Goal: Task Accomplishment & Management: Manage account settings

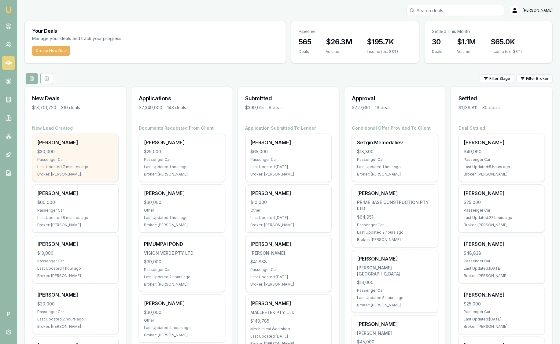
click at [85, 154] on div "$30,000" at bounding box center [75, 152] width 76 height 6
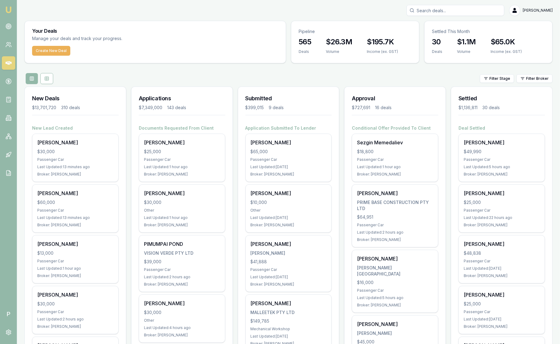
click at [530, 78] on html "Emu Broker P Sam Crouch Toggle Menu Your Deals Manage your deals and track your…" at bounding box center [280, 172] width 560 height 344
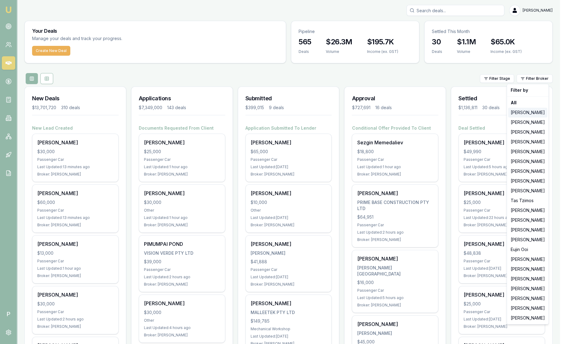
click at [536, 110] on div "[PERSON_NAME]" at bounding box center [527, 113] width 39 height 10
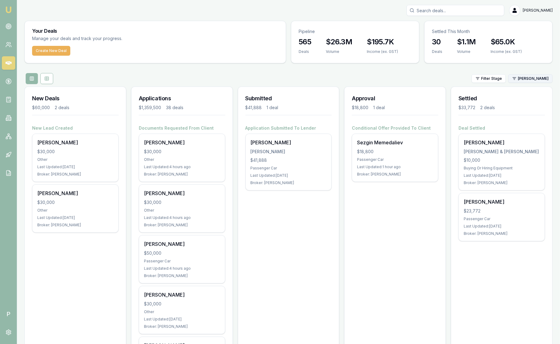
click at [531, 77] on html "Emu Broker P Sam Crouch Toggle Menu Your Deals Manage your deals and track your…" at bounding box center [280, 172] width 560 height 344
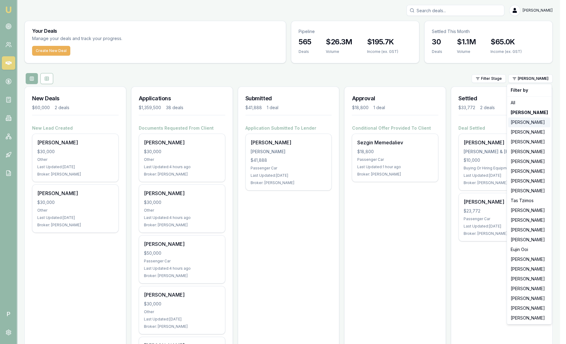
click at [532, 119] on div "[PERSON_NAME]" at bounding box center [529, 122] width 42 height 10
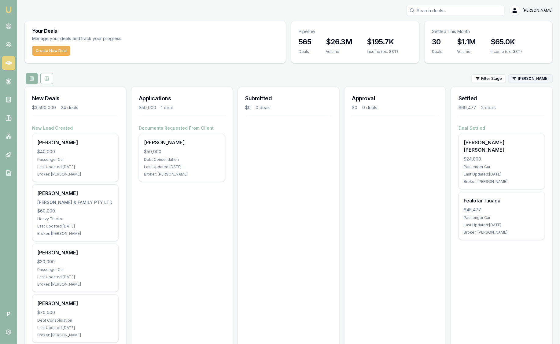
click at [529, 83] on html "Emu Broker P Sam Crouch Toggle Menu Your Deals Manage your deals and track your…" at bounding box center [280, 172] width 560 height 344
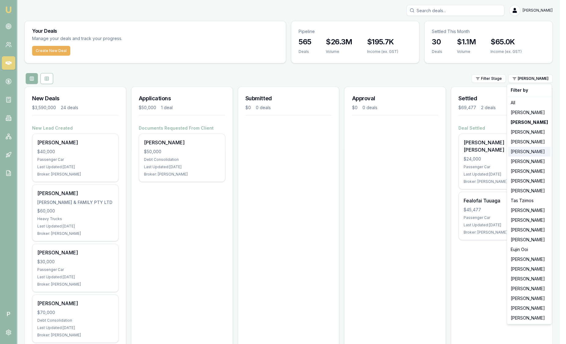
click at [526, 153] on div "[PERSON_NAME]" at bounding box center [529, 152] width 42 height 10
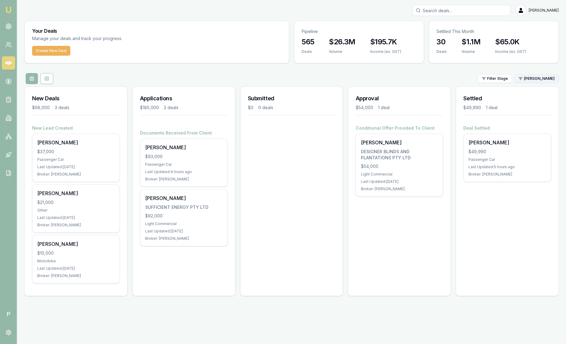
click at [530, 76] on html "Emu Broker P Sam Crouch Toggle Menu Your Deals Manage your deals and track your…" at bounding box center [283, 172] width 566 height 344
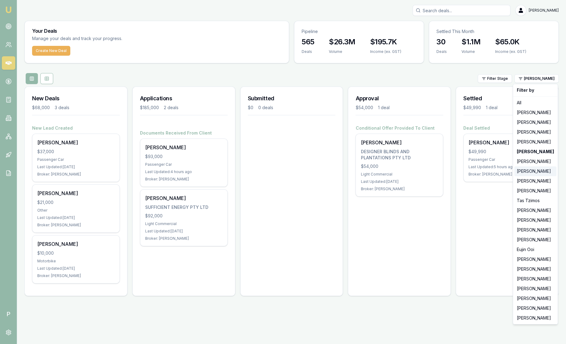
click at [526, 171] on div "[PERSON_NAME]" at bounding box center [535, 171] width 42 height 10
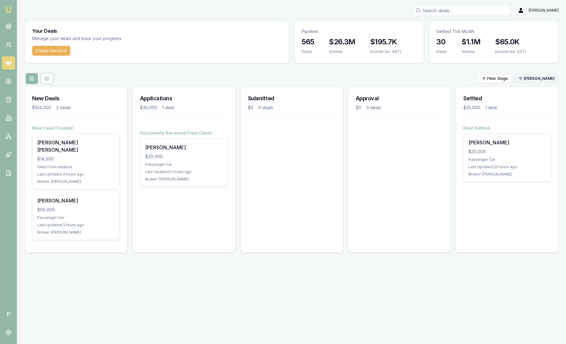
click at [539, 78] on html "Emu Broker P Sam Crouch Toggle Menu Your Deals Manage your deals and track your…" at bounding box center [283, 172] width 566 height 344
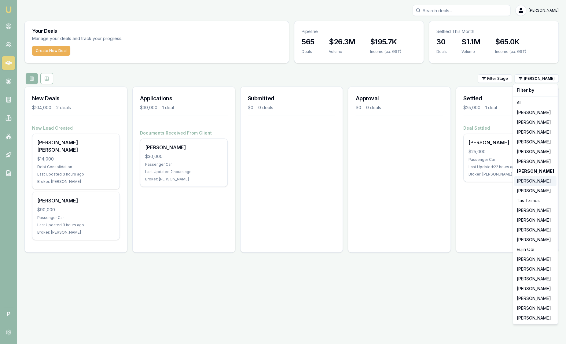
click at [536, 180] on div "[PERSON_NAME]" at bounding box center [535, 181] width 42 height 10
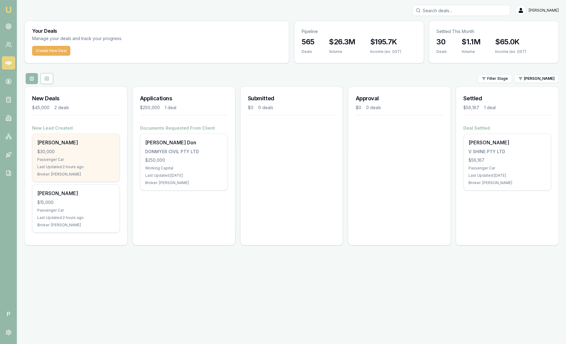
click at [84, 149] on div "$30,000" at bounding box center [75, 152] width 77 height 6
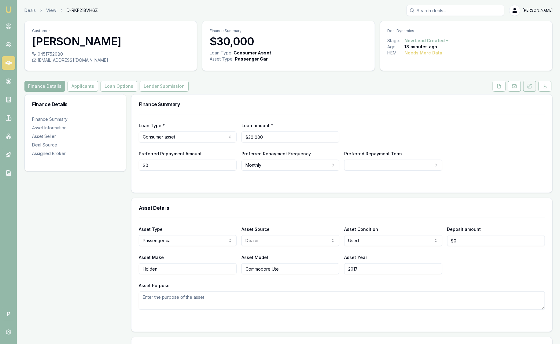
click at [533, 89] on button at bounding box center [529, 86] width 13 height 11
click at [528, 86] on icon at bounding box center [529, 86] width 3 height 4
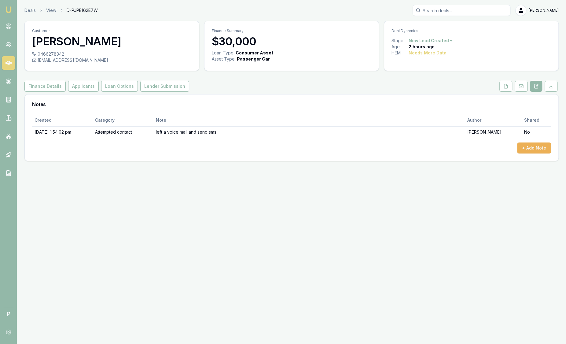
click at [2, 9] on nav "Emu Broker" at bounding box center [8, 92] width 17 height 185
click at [8, 10] on img at bounding box center [8, 9] width 7 height 7
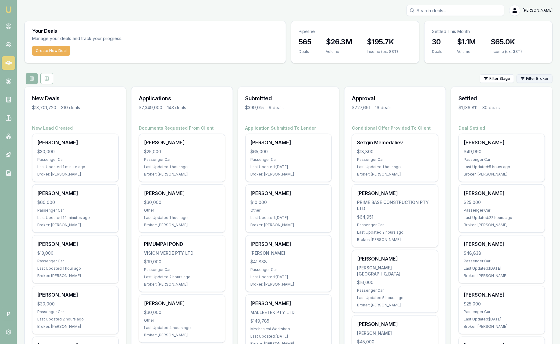
click at [543, 78] on html "Emu Broker P Sam Crouch Toggle Menu Your Deals Manage your deals and track your…" at bounding box center [280, 172] width 560 height 344
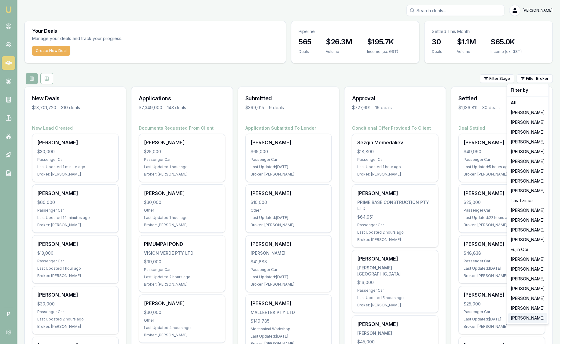
click at [524, 315] on div "[PERSON_NAME]" at bounding box center [527, 318] width 39 height 10
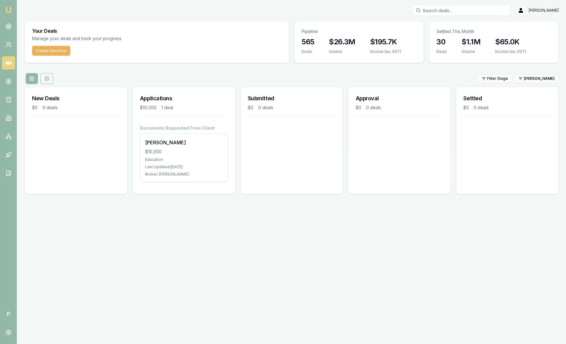
click at [46, 82] on button at bounding box center [46, 78] width 13 height 11
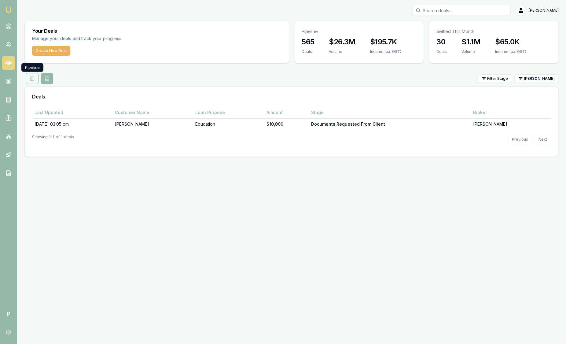
click at [30, 82] on button at bounding box center [32, 78] width 13 height 11
